Goal: Navigation & Orientation: Find specific page/section

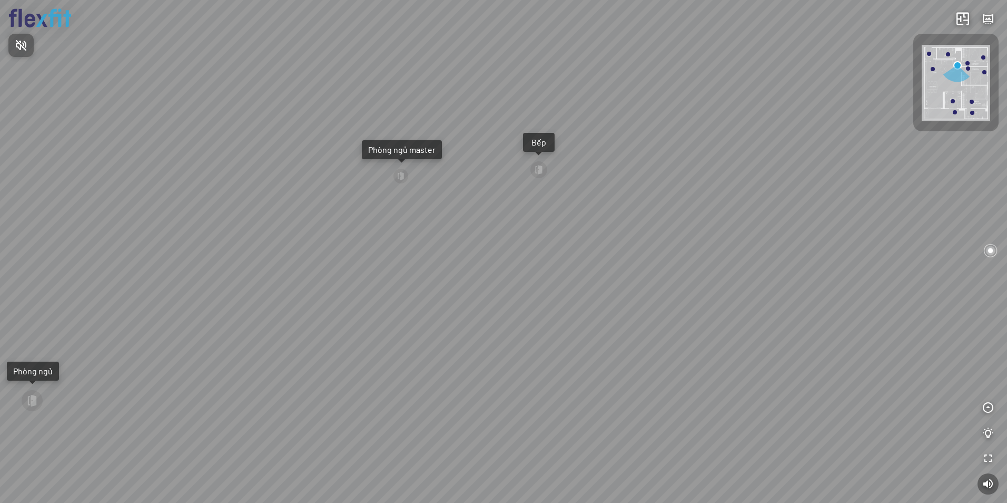
drag, startPoint x: 856, startPoint y: 366, endPoint x: 644, endPoint y: 364, distance: 212.3
click at [644, 364] on div at bounding box center [503, 251] width 1007 height 503
drag, startPoint x: 730, startPoint y: 372, endPoint x: 528, endPoint y: 297, distance: 215.4
click at [585, 326] on div "Bếp WC Phòng ngủ master Phòng ngủ Phòng ngủ" at bounding box center [503, 251] width 1007 height 503
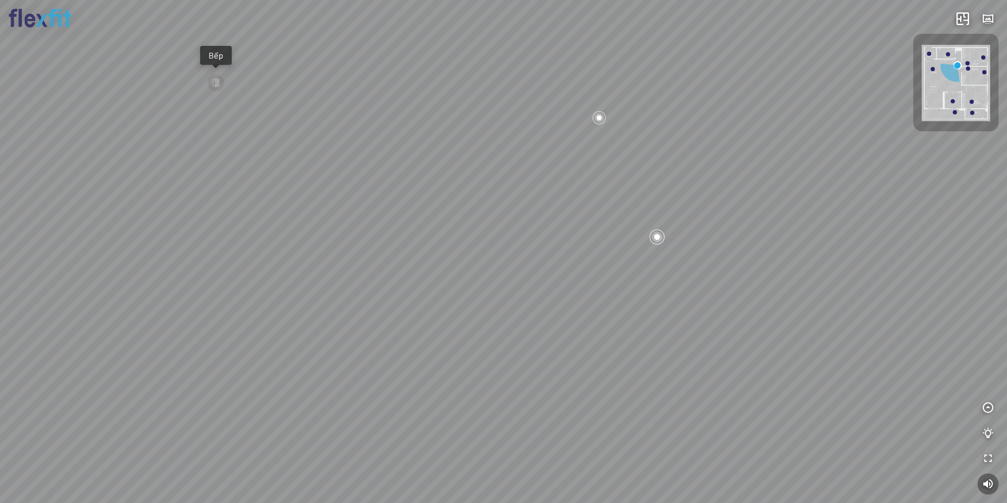
drag, startPoint x: 575, startPoint y: 272, endPoint x: 460, endPoint y: 333, distance: 130.8
click at [469, 330] on div "Bếp WC Phòng ngủ master Phòng ngủ Phòng ngủ" at bounding box center [503, 251] width 1007 height 503
click at [657, 264] on div "Bếp WC Phòng ngủ master Phòng ngủ Phòng ngủ" at bounding box center [503, 251] width 1007 height 503
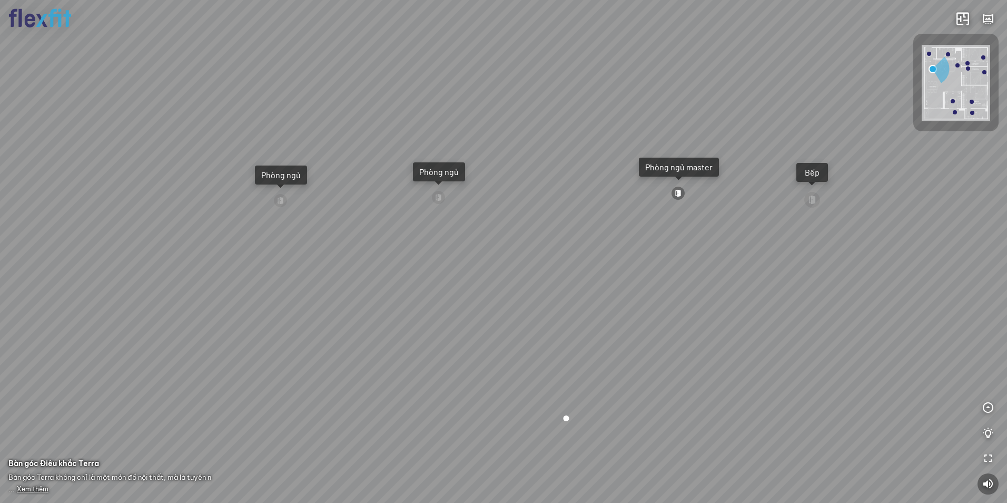
click at [680, 192] on div at bounding box center [678, 193] width 14 height 14
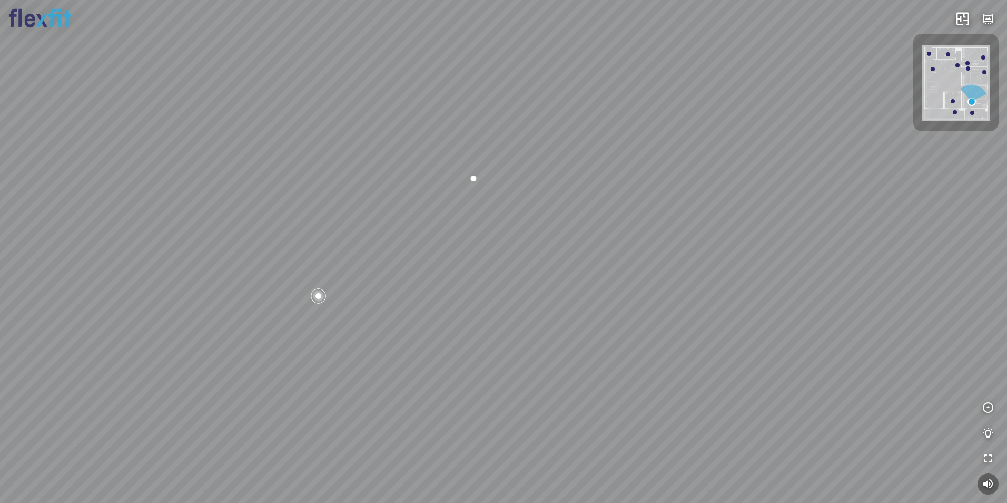
drag, startPoint x: 485, startPoint y: 289, endPoint x: 720, endPoint y: 260, distance: 236.3
click at [720, 260] on div "Phòng khách Phòng tắm master" at bounding box center [503, 251] width 1007 height 503
click at [414, 145] on div at bounding box center [417, 144] width 25 height 24
drag, startPoint x: 528, startPoint y: 297, endPoint x: 376, endPoint y: 399, distance: 183.1
click at [385, 398] on div "Bếp WC Phòng ngủ master Phòng ngủ Phòng ngủ" at bounding box center [503, 251] width 1007 height 503
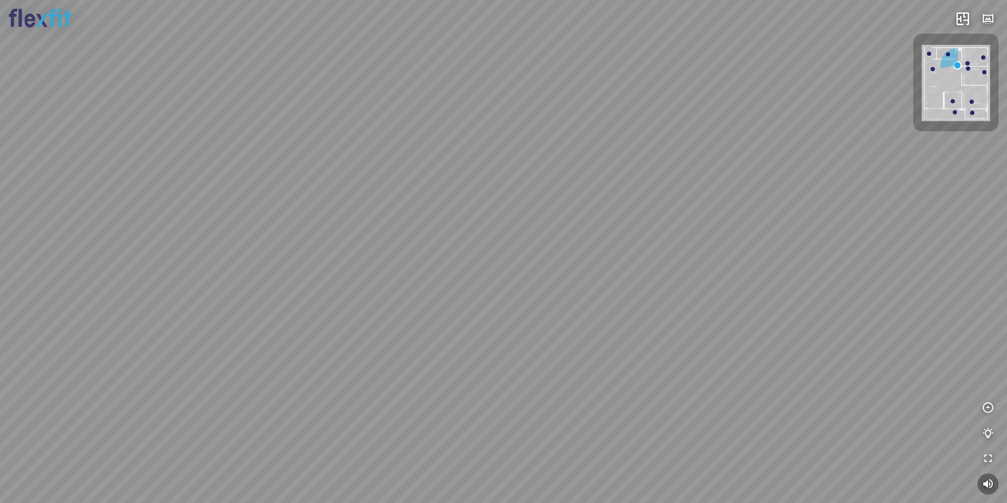
drag, startPoint x: 490, startPoint y: 350, endPoint x: 487, endPoint y: 366, distance: 15.7
click at [487, 366] on div "Bếp WC Phòng ngủ master Phòng ngủ Phòng ngủ" at bounding box center [503, 251] width 1007 height 503
drag, startPoint x: 479, startPoint y: 366, endPoint x: 366, endPoint y: 322, distance: 120.9
click at [308, 276] on div "Bếp WC Phòng ngủ master Phòng ngủ Phòng ngủ" at bounding box center [503, 251] width 1007 height 503
drag, startPoint x: 497, startPoint y: 340, endPoint x: 326, endPoint y: 319, distance: 172.6
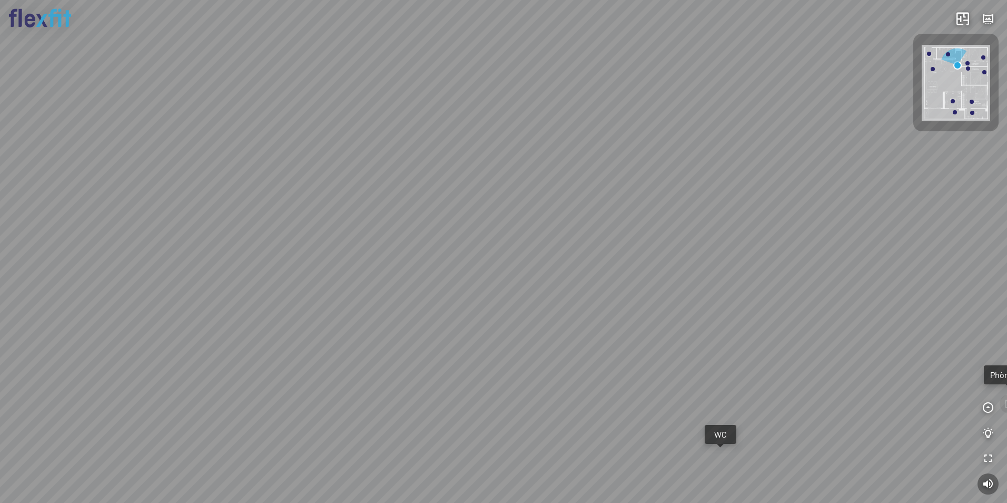
click at [324, 316] on div "Bếp WC Phòng ngủ master Phòng ngủ Phòng ngủ" at bounding box center [503, 251] width 1007 height 503
drag, startPoint x: 440, startPoint y: 388, endPoint x: 448, endPoint y: 402, distance: 16.7
click at [448, 402] on div "Bếp WC Phòng ngủ master Phòng ngủ Phòng ngủ" at bounding box center [503, 251] width 1007 height 503
